Goal: Task Accomplishment & Management: Manage account settings

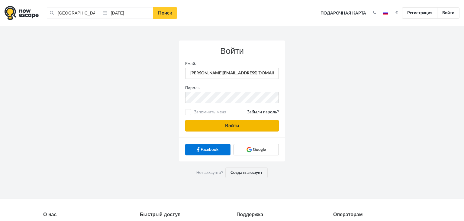
type input "[PERSON_NAME][EMAIL_ADDRESS][DOMAIN_NAME]"
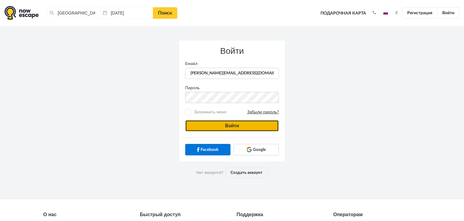
click at [203, 122] on button "Войти" at bounding box center [232, 125] width 94 height 11
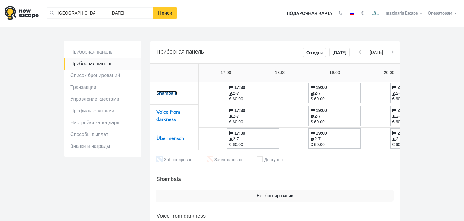
click at [162, 92] on link "Shambala" at bounding box center [166, 93] width 21 height 5
click at [167, 112] on link "Voice from darkness" at bounding box center [168, 116] width 24 height 12
click at [169, 137] on link "Übermensch" at bounding box center [169, 138] width 27 height 5
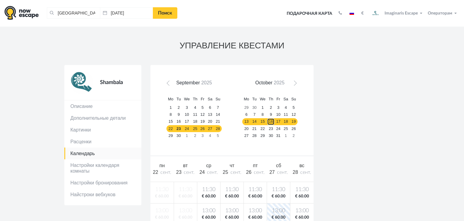
click at [273, 122] on link "16" at bounding box center [271, 121] width 8 height 7
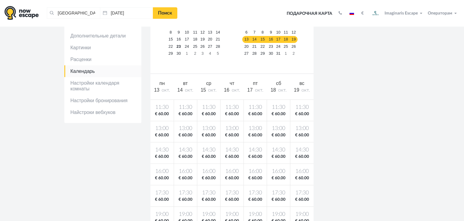
scroll to position [108, 0]
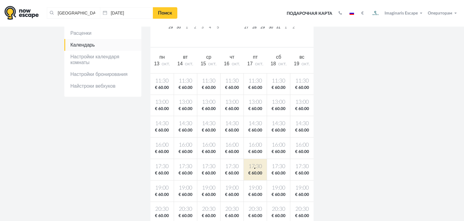
click at [254, 168] on span "17:30" at bounding box center [255, 167] width 21 height 8
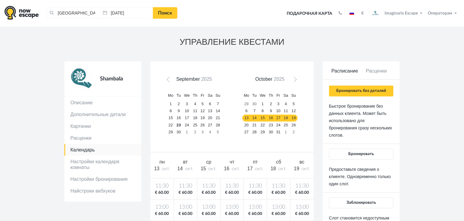
scroll to position [2, 0]
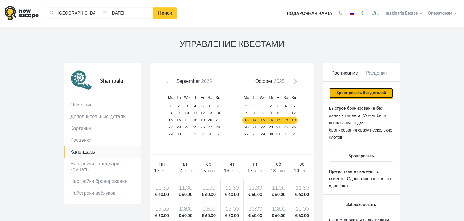
click at [351, 92] on button "Бронировать без деталей" at bounding box center [361, 93] width 64 height 11
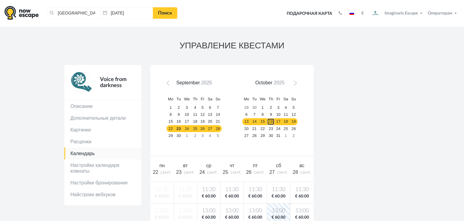
click at [268, 121] on link "16" at bounding box center [271, 121] width 8 height 7
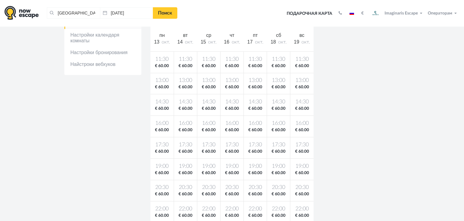
scroll to position [130, 0]
click at [255, 145] on span "17:30" at bounding box center [255, 145] width 21 height 8
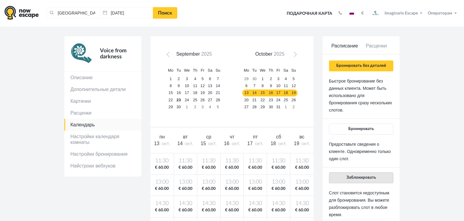
scroll to position [28, 0]
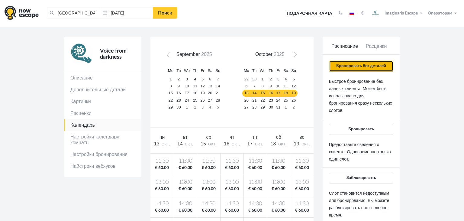
click at [345, 65] on button "Бронировать без деталей" at bounding box center [361, 66] width 64 height 11
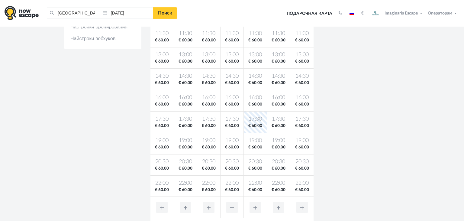
scroll to position [0, 0]
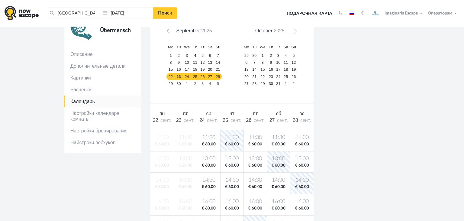
scroll to position [85, 0]
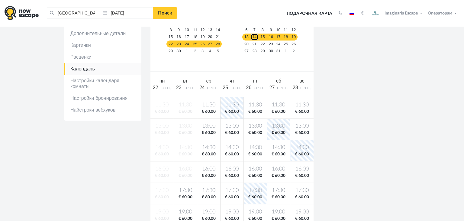
click at [257, 39] on link "14" at bounding box center [255, 37] width 8 height 7
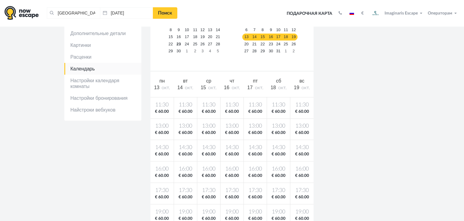
scroll to position [155, 0]
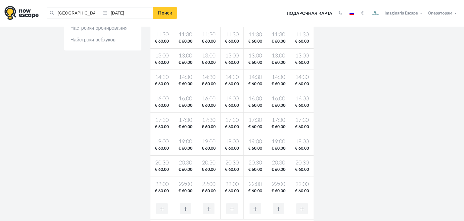
click at [252, 125] on span "€ 60.00" at bounding box center [255, 127] width 21 height 6
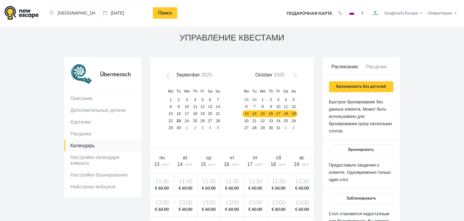
scroll to position [7, 0]
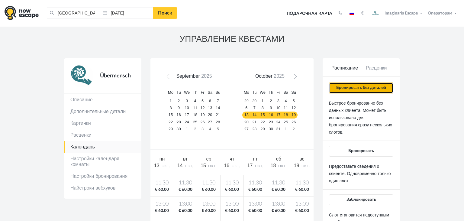
click at [351, 90] on button "Бронировать без деталей" at bounding box center [361, 87] width 64 height 11
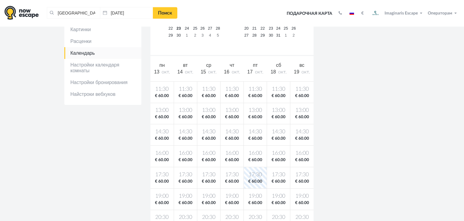
scroll to position [133, 0]
